Goal: Use online tool/utility: Utilize a website feature to perform a specific function

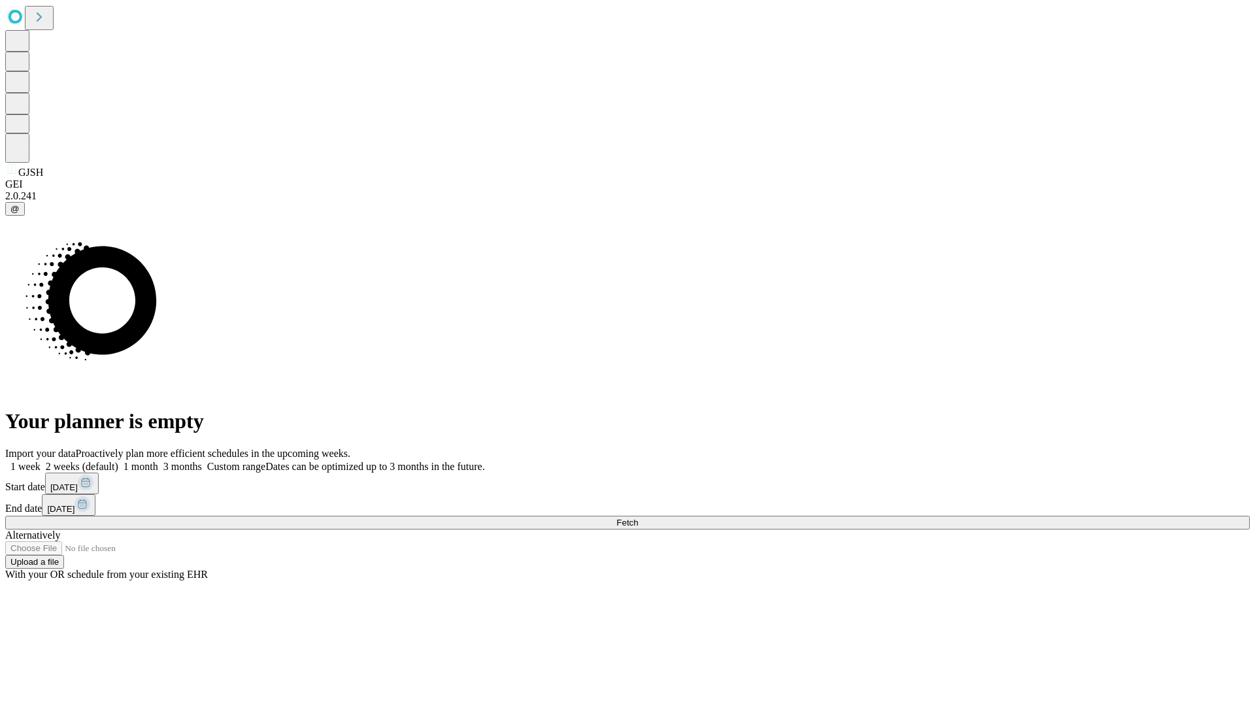
click at [638, 518] on span "Fetch" at bounding box center [627, 523] width 22 height 10
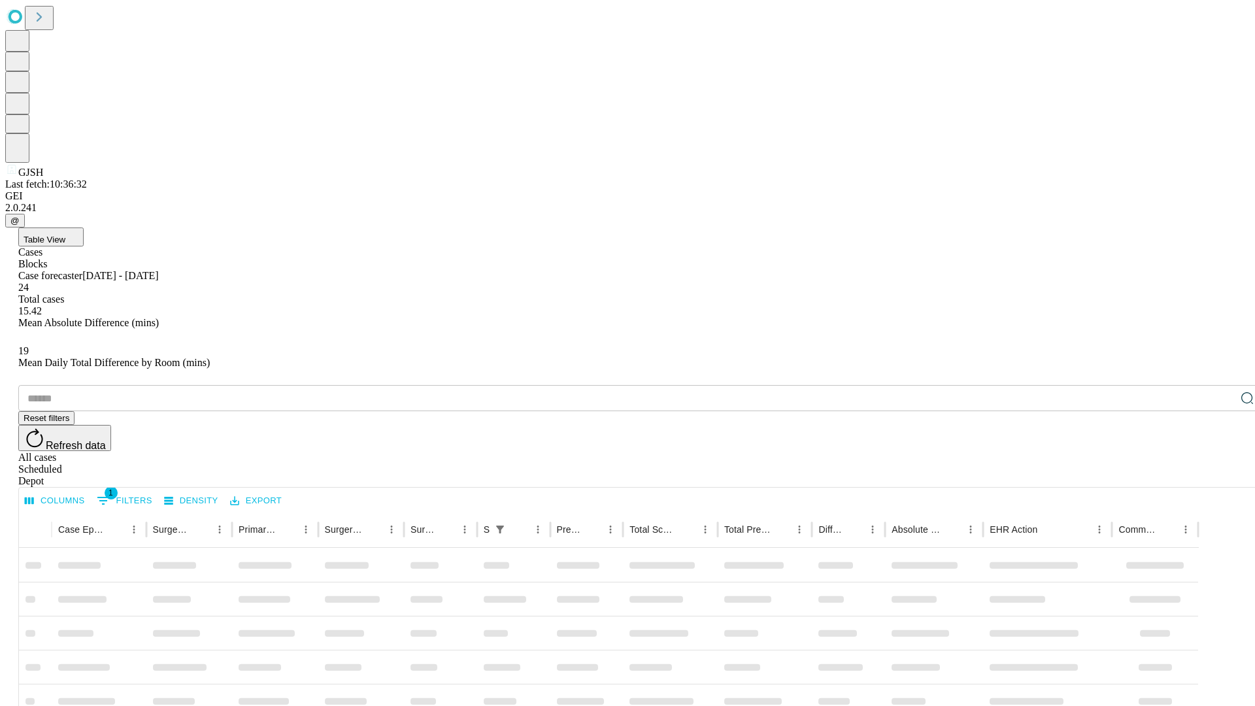
click at [65, 235] on span "Table View" at bounding box center [45, 240] width 42 height 10
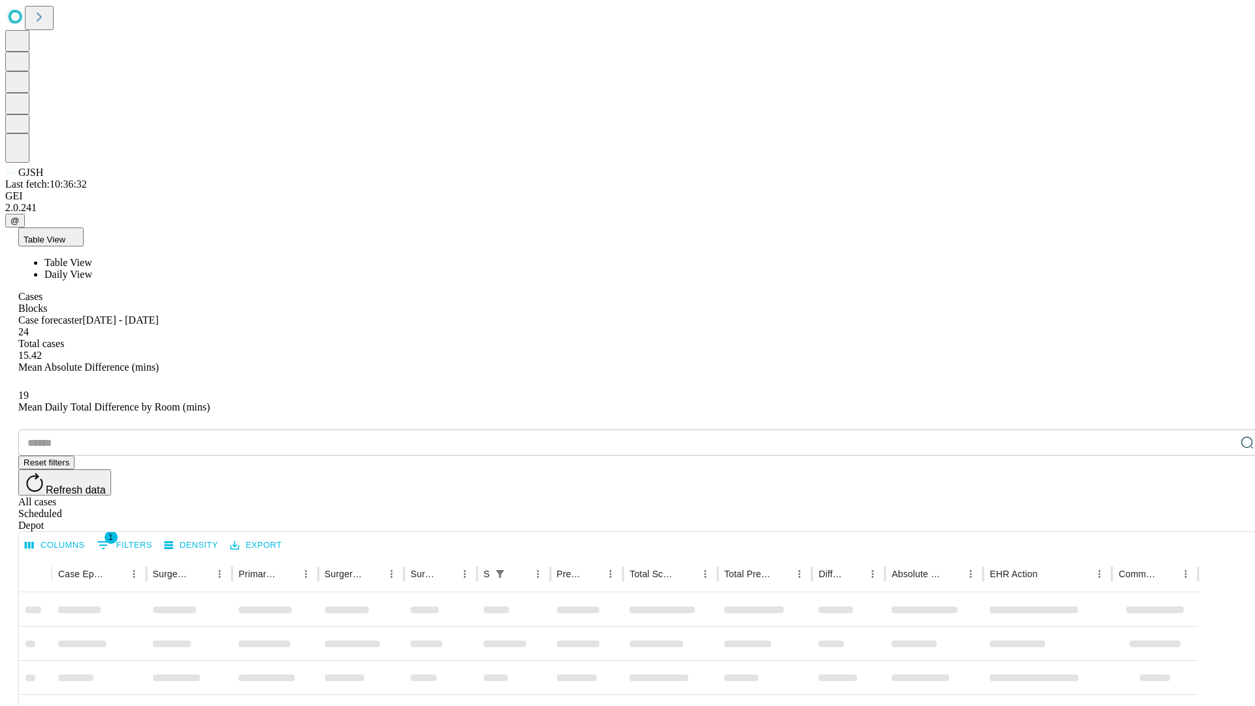
click at [92, 269] on span "Daily View" at bounding box center [68, 274] width 48 height 11
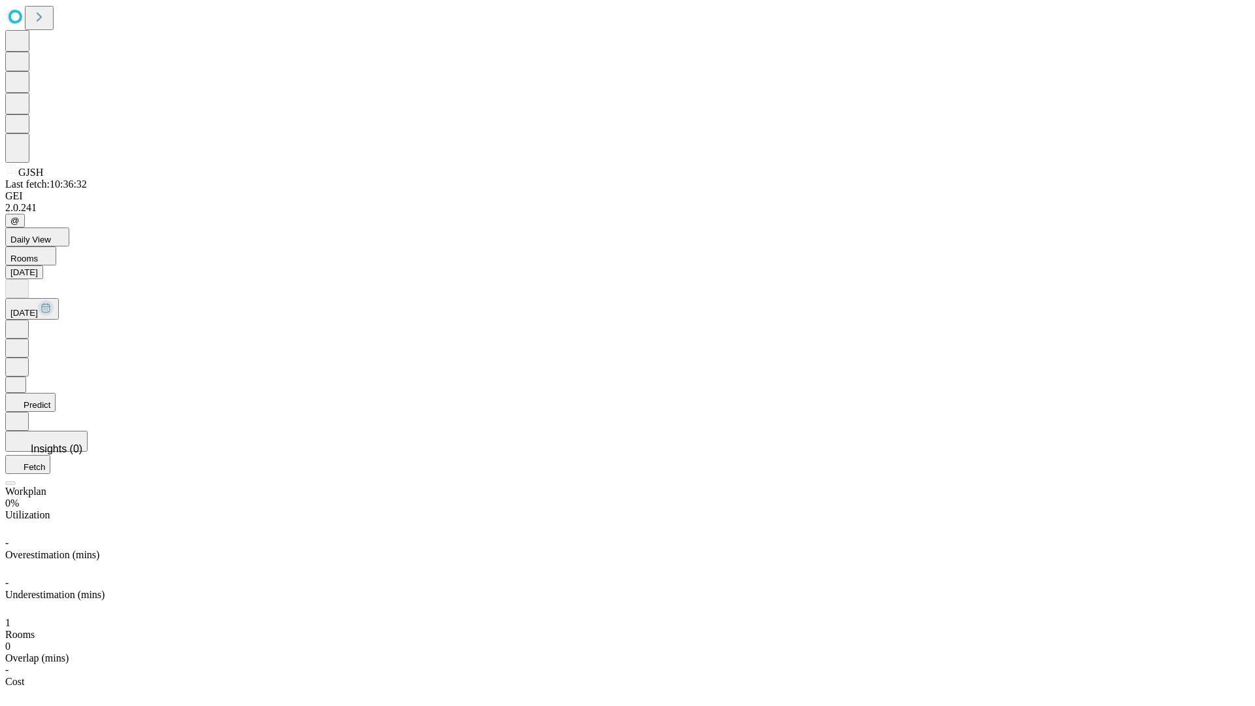
click at [56, 393] on button "Predict" at bounding box center [30, 402] width 50 height 19
